Goal: Check status

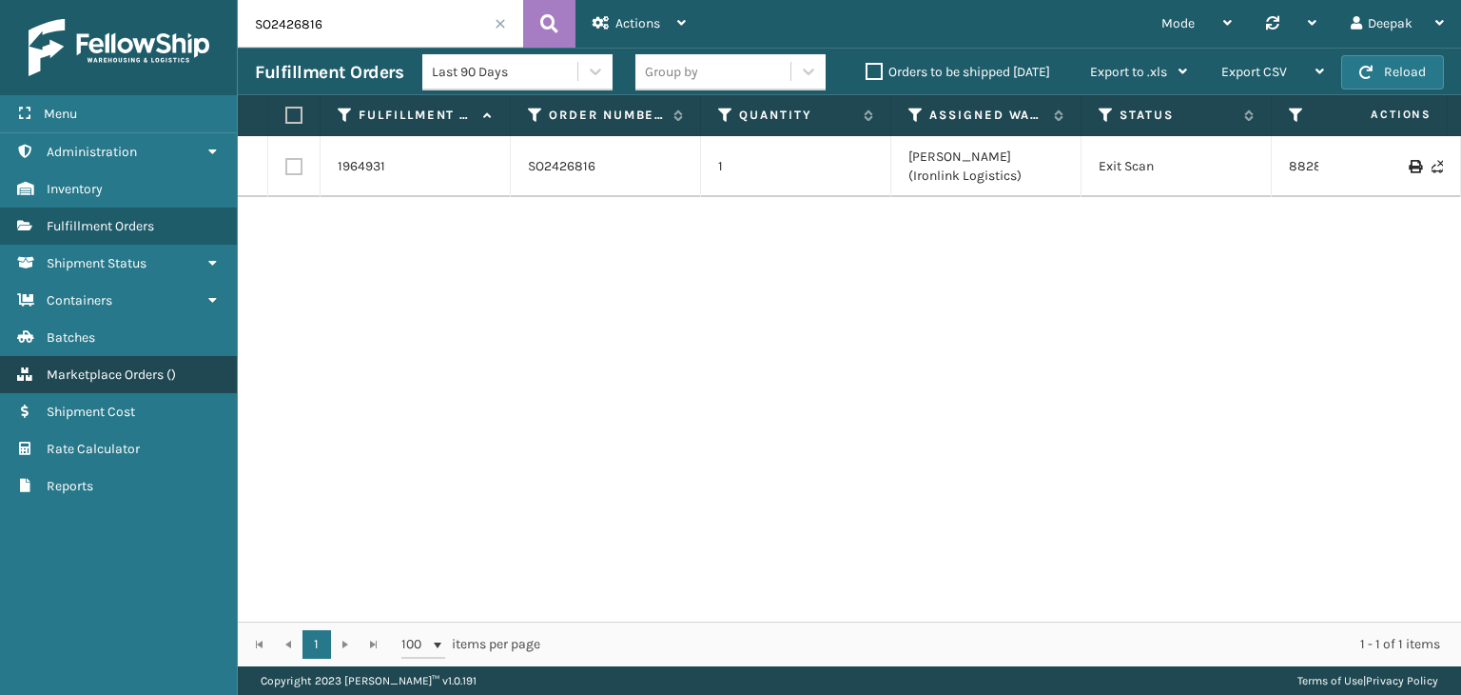
click at [165, 370] on link "Marketplace Orders ( )" at bounding box center [118, 374] width 237 height 37
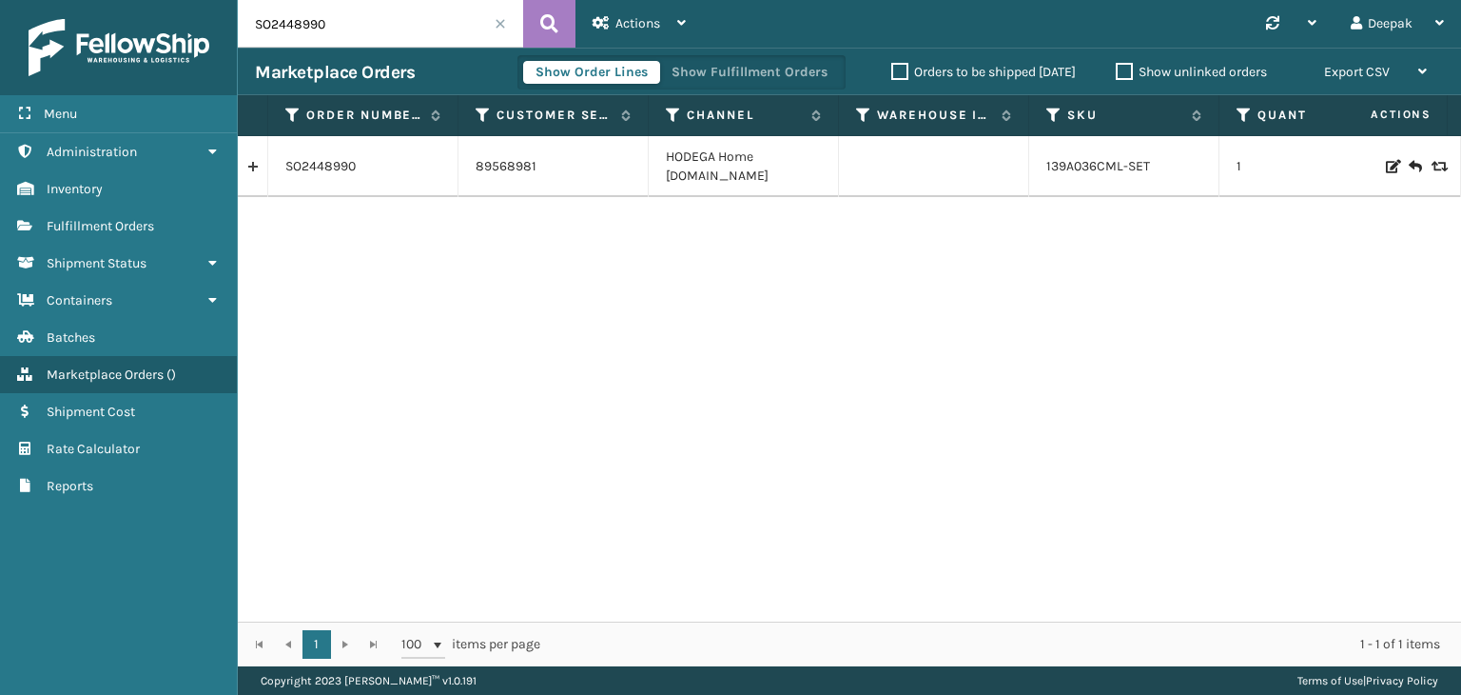
click at [419, 14] on input "SO2448990" at bounding box center [380, 24] width 285 height 48
paste input "50303"
type input "SO2450303"
click at [559, 26] on button at bounding box center [549, 24] width 52 height 48
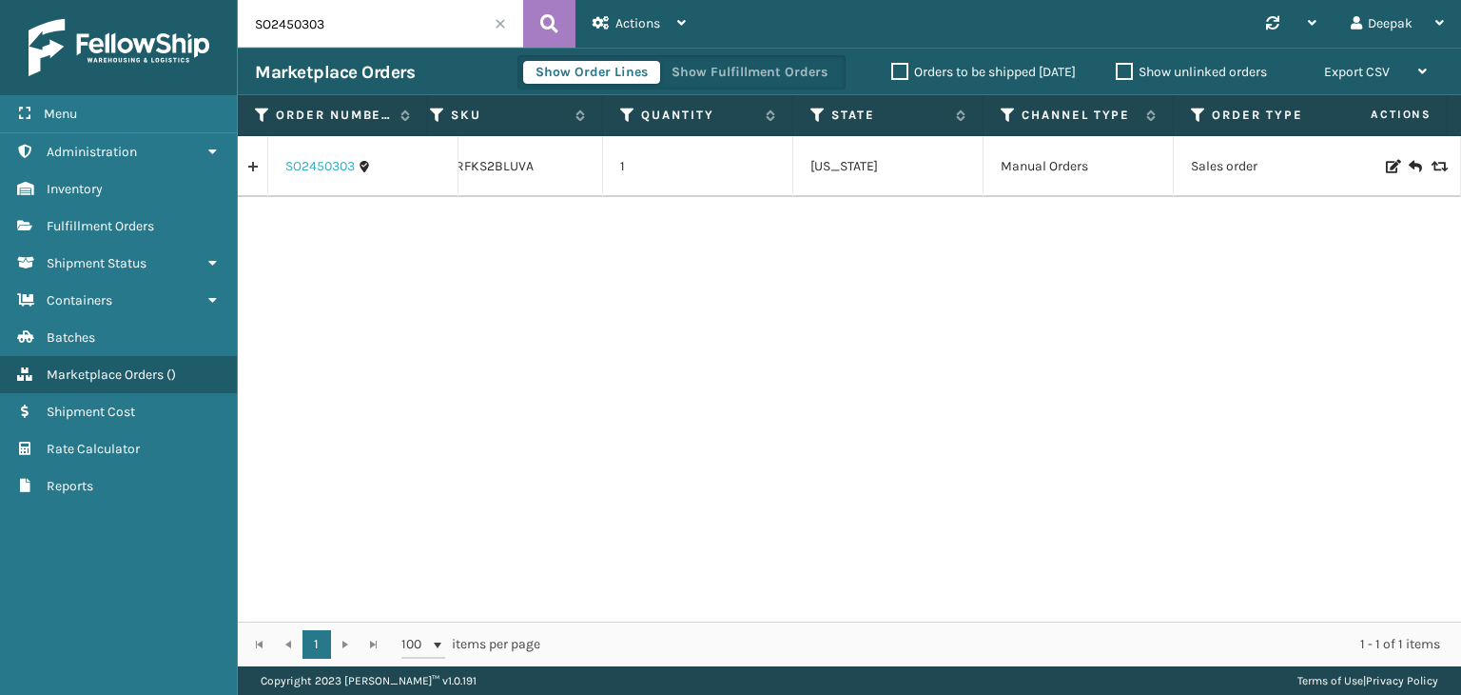
click at [314, 169] on link "SO2450303" at bounding box center [319, 166] width 69 height 19
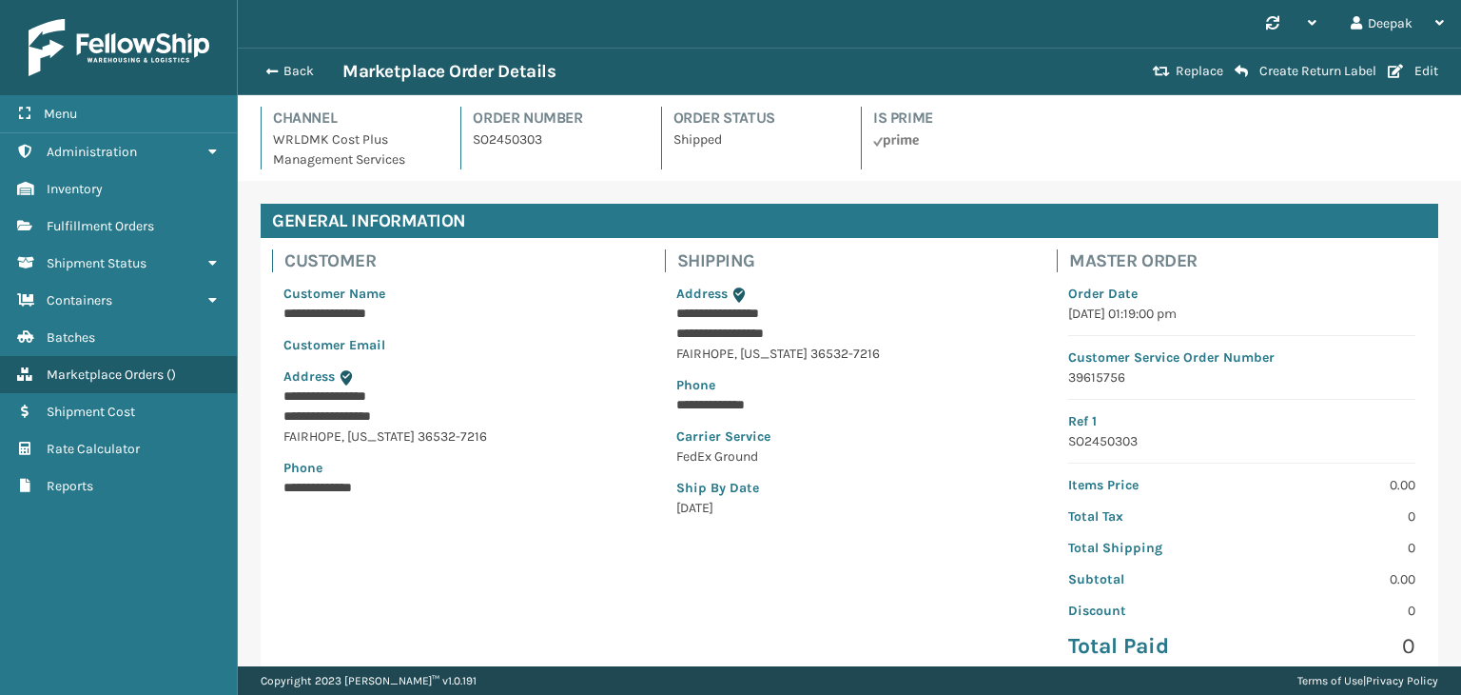
click at [690, 142] on p "Shipped" at bounding box center [756, 139] width 165 height 20
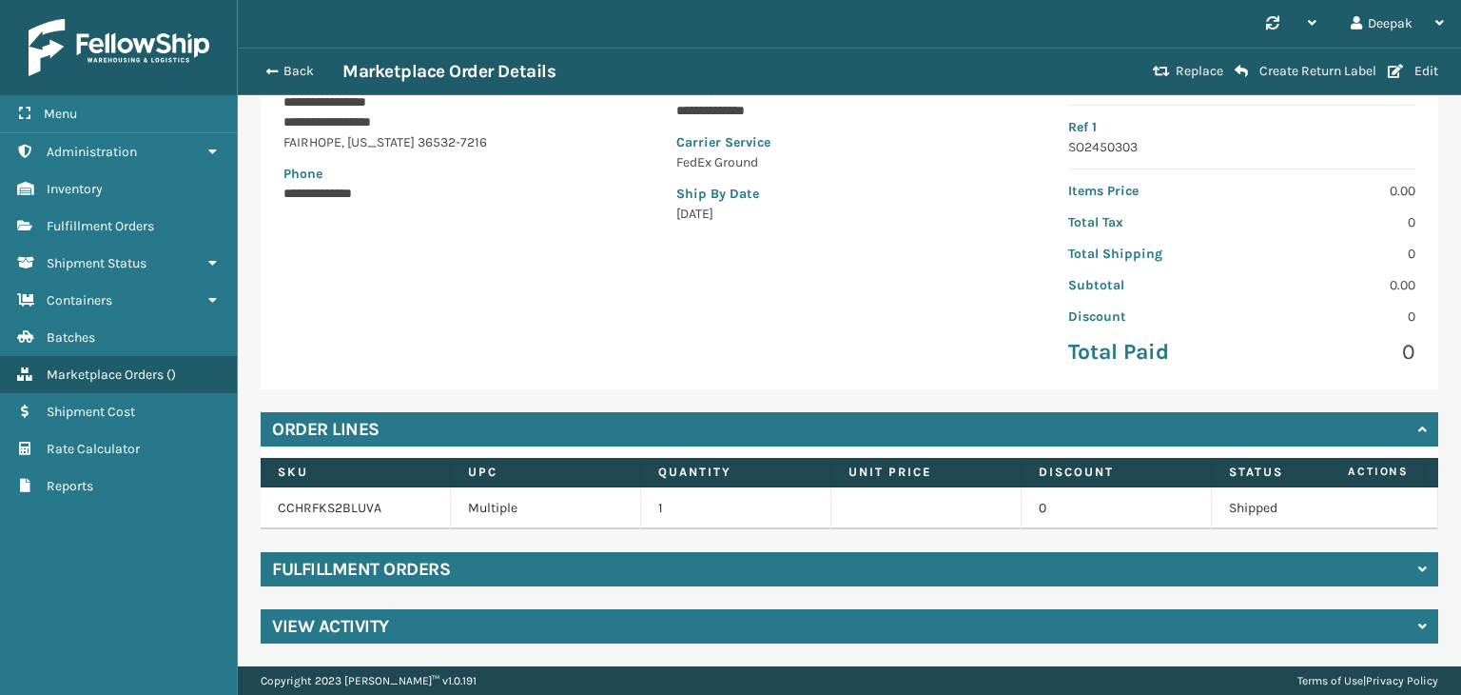
scroll to position [307, 0]
click at [861, 570] on div "Fulfillment Orders" at bounding box center [850, 569] width 1178 height 34
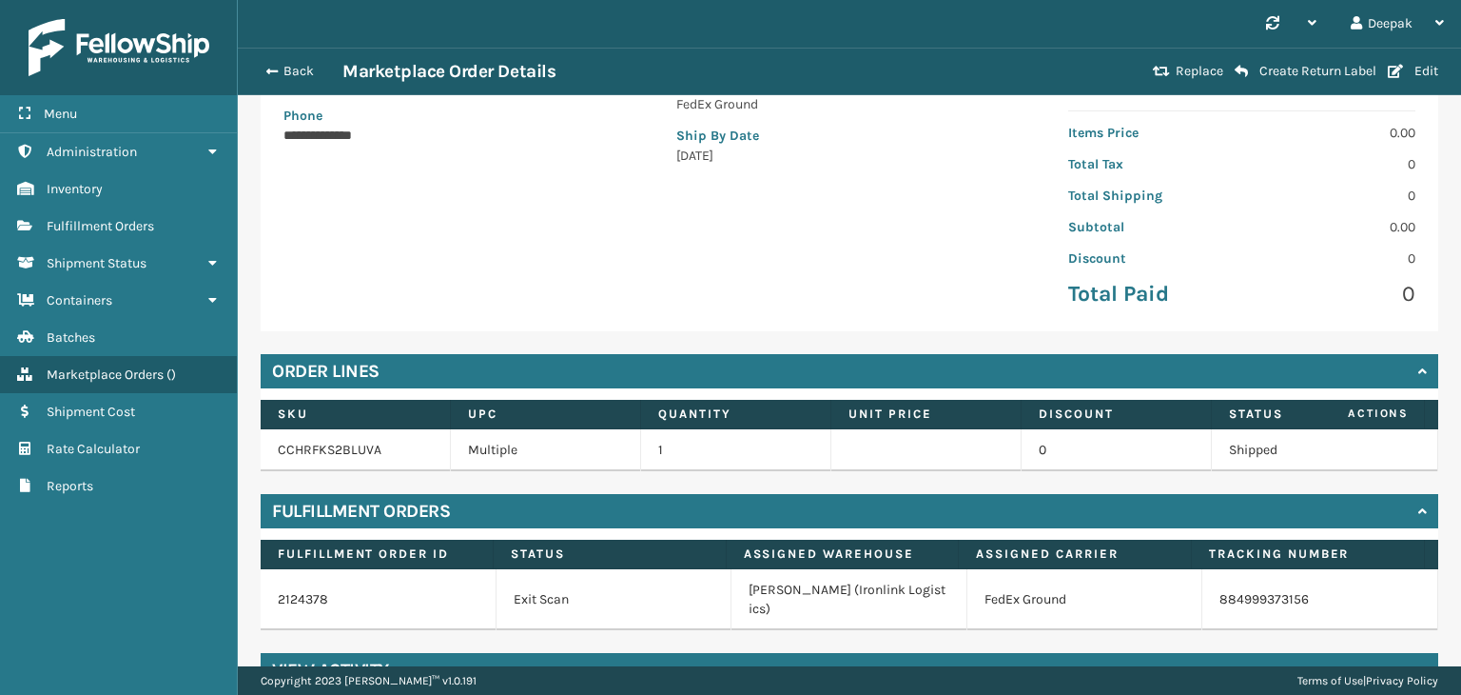
scroll to position [389, 0]
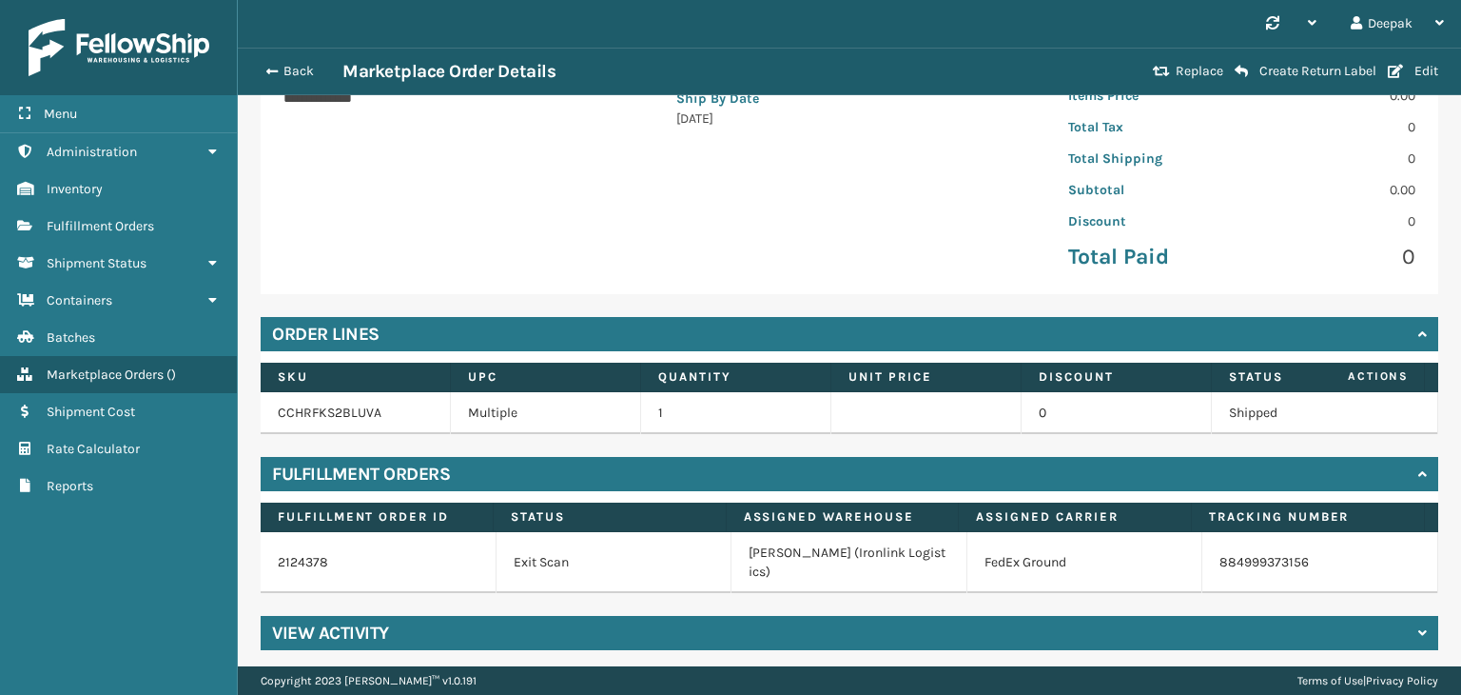
click at [1295, 562] on td "884999373156" at bounding box center [1321, 562] width 236 height 61
copy div "884999373156"
